Goal: Transaction & Acquisition: Purchase product/service

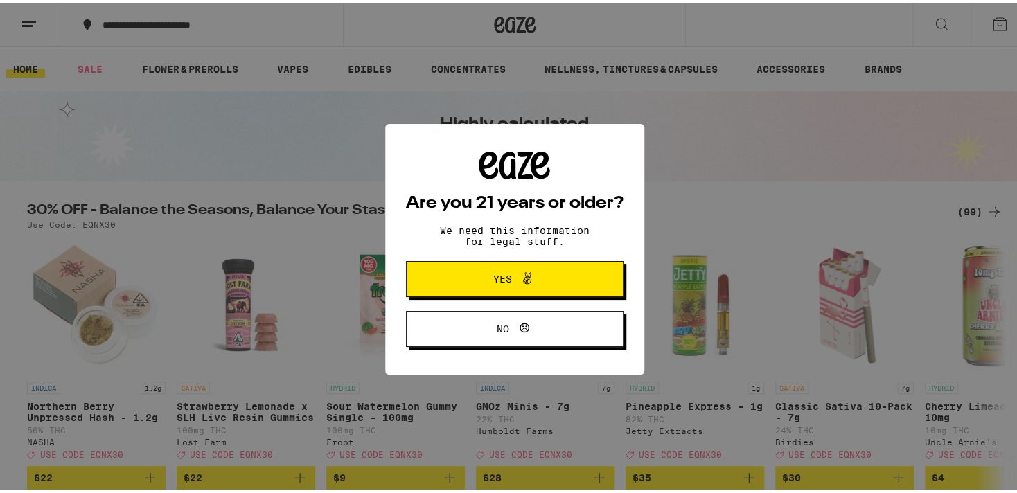
click at [552, 292] on button "Yes" at bounding box center [514, 276] width 217 height 36
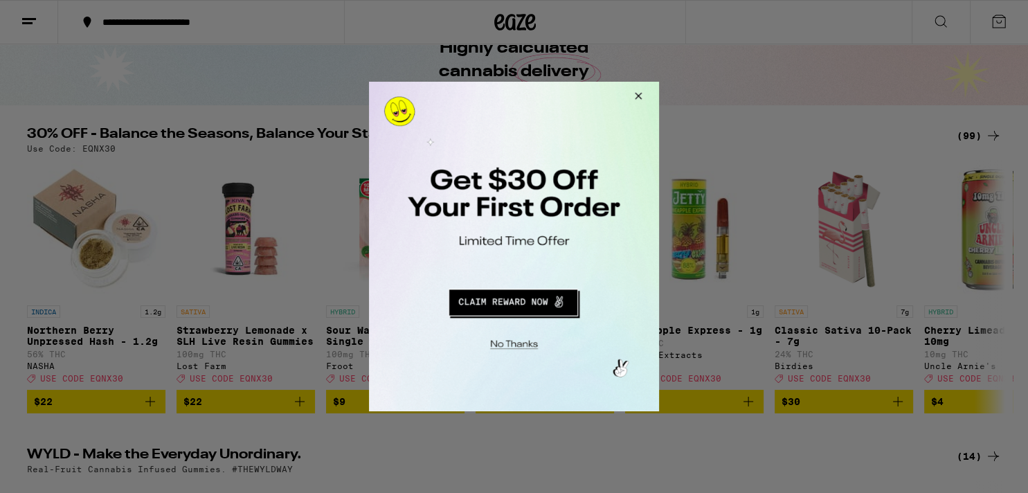
click at [641, 96] on button "Close Modal" at bounding box center [636, 98] width 37 height 33
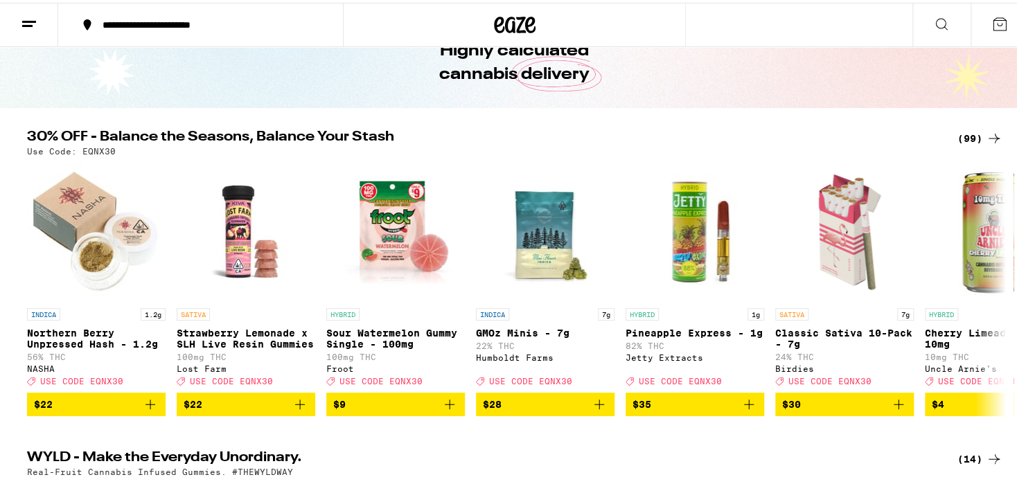
click at [986, 135] on icon at bounding box center [994, 135] width 17 height 17
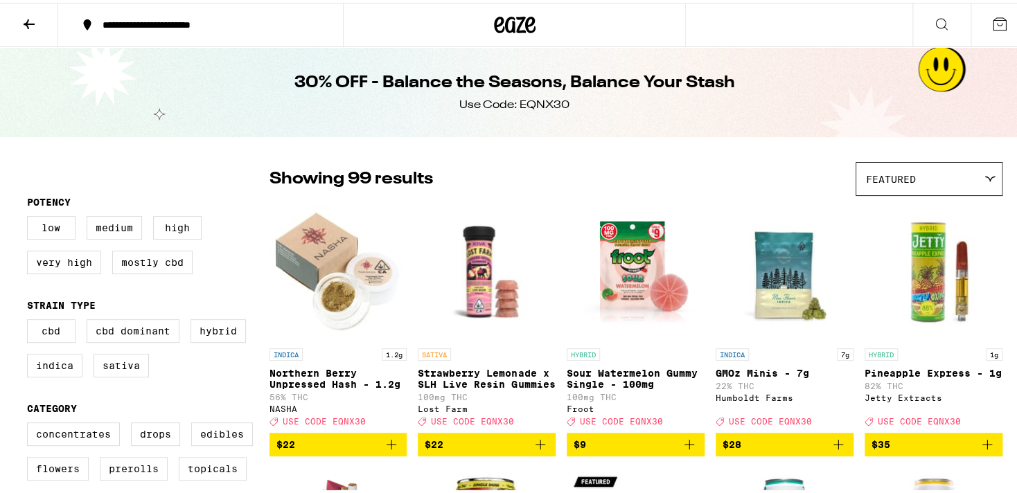
click at [1004, 24] on button at bounding box center [999, 22] width 58 height 43
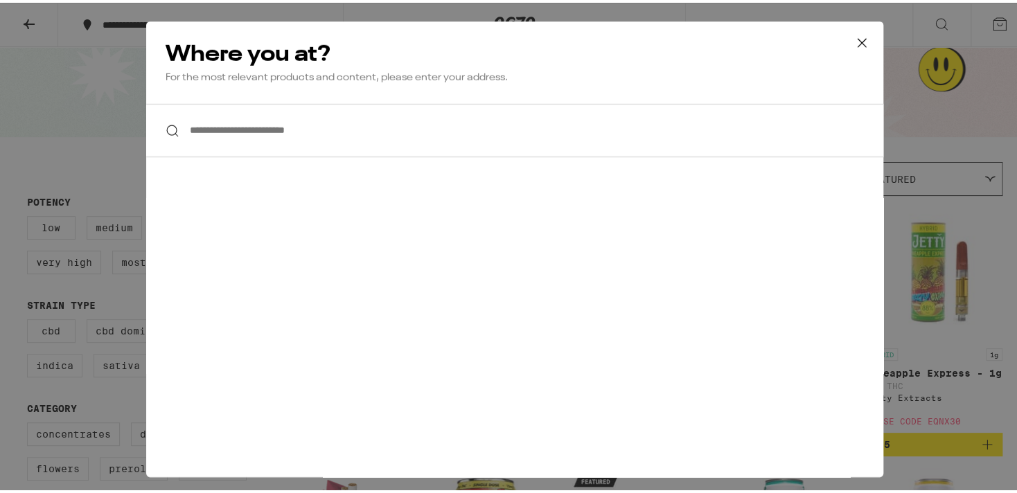
click at [431, 139] on input "**********" at bounding box center [514, 127] width 737 height 53
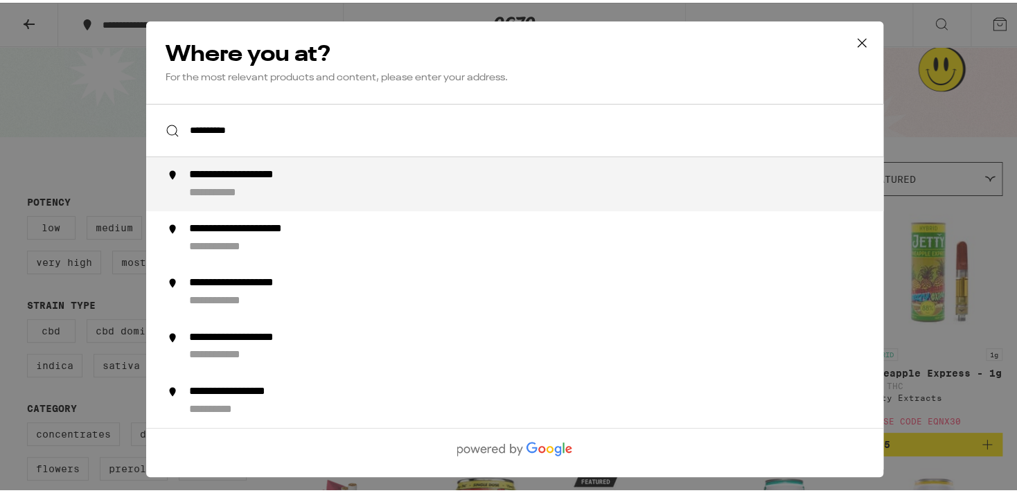
type input "**********"
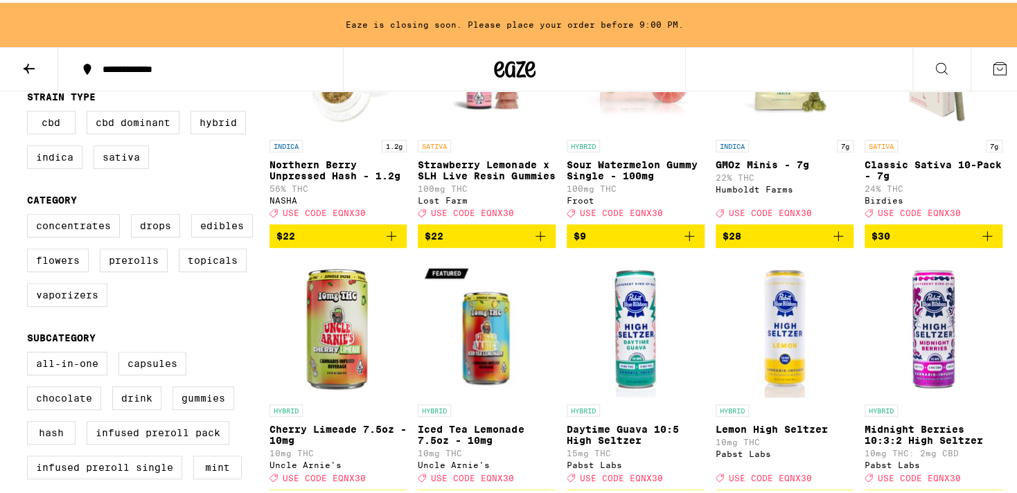
scroll to position [252, 0]
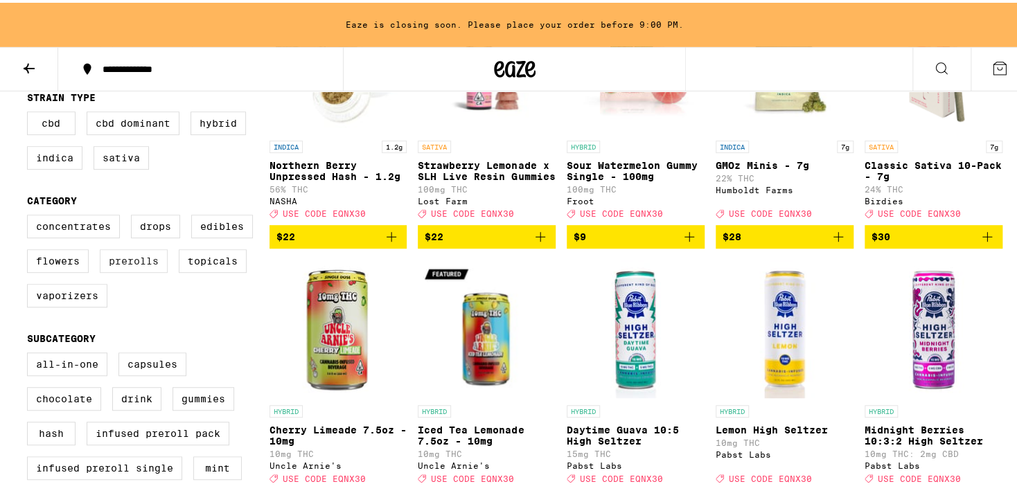
click at [130, 270] on label "Prerolls" at bounding box center [134, 259] width 68 height 24
click at [30, 215] on input "Prerolls" at bounding box center [30, 214] width 1 height 1
checkbox input "true"
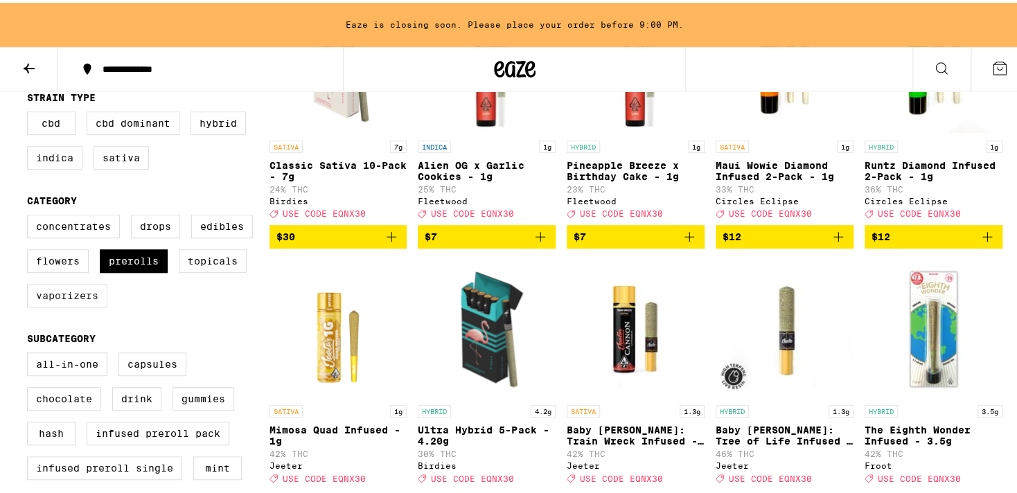
click at [64, 305] on label "Vaporizers" at bounding box center [67, 293] width 80 height 24
click at [30, 215] on input "Vaporizers" at bounding box center [30, 214] width 1 height 1
checkbox input "true"
